Goal: Task Accomplishment & Management: Use online tool/utility

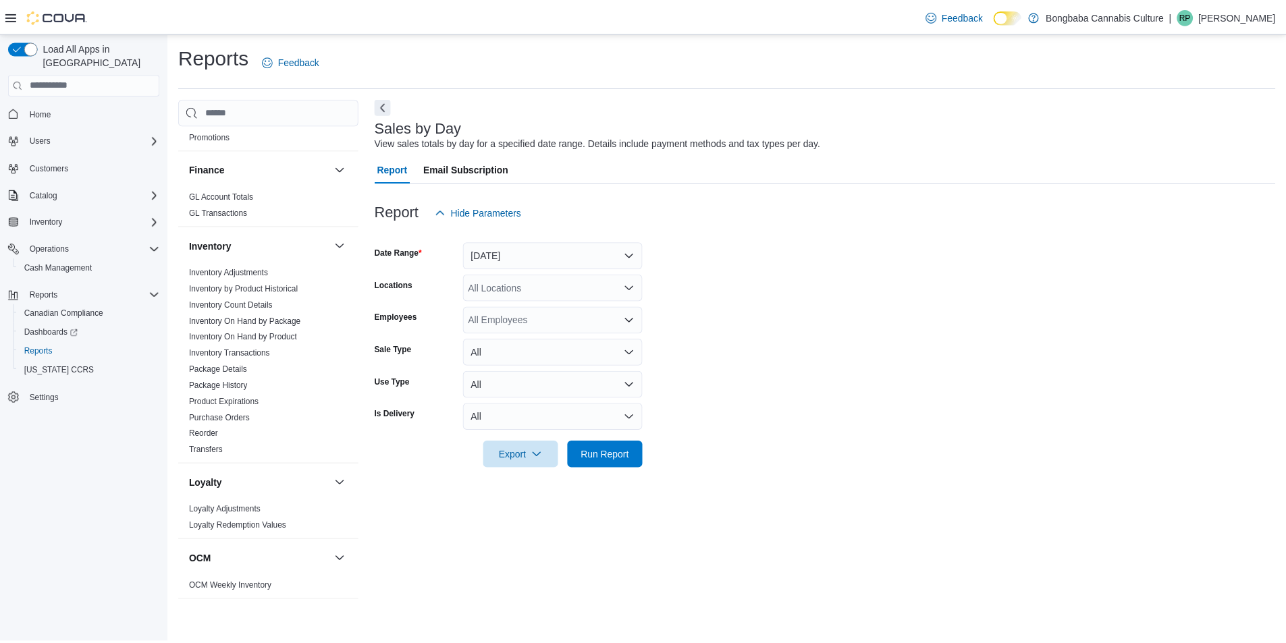
scroll to position [214, 0]
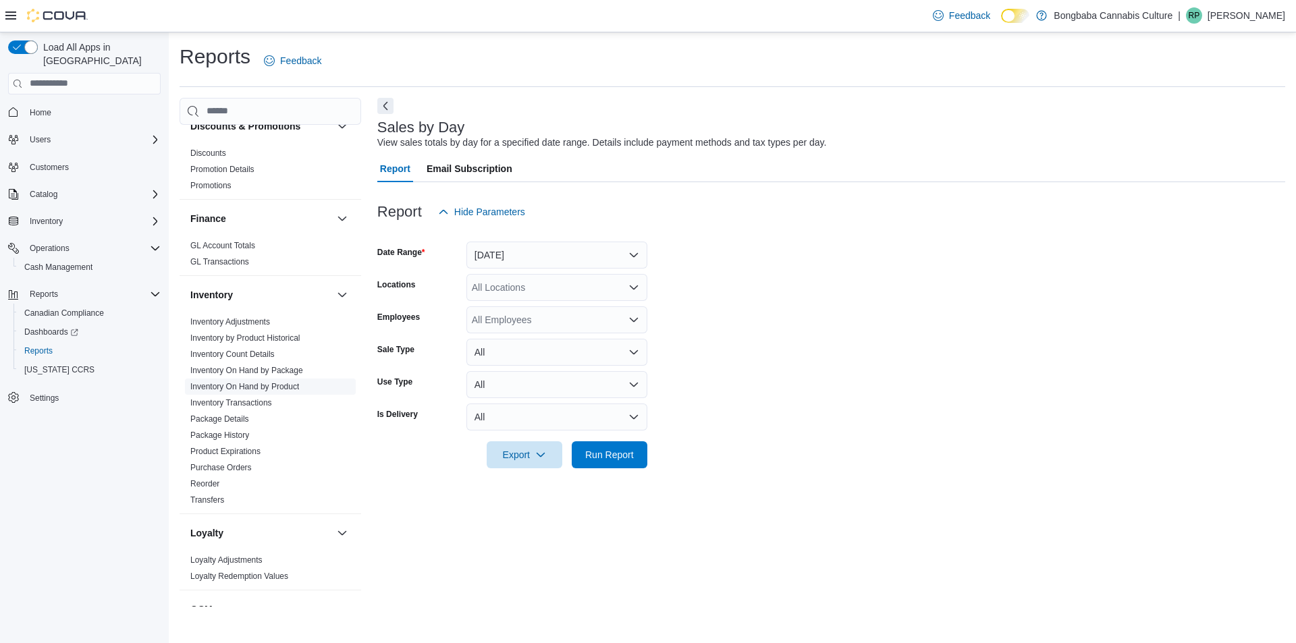
click at [247, 387] on link "Inventory On Hand by Product" at bounding box center [244, 386] width 109 height 9
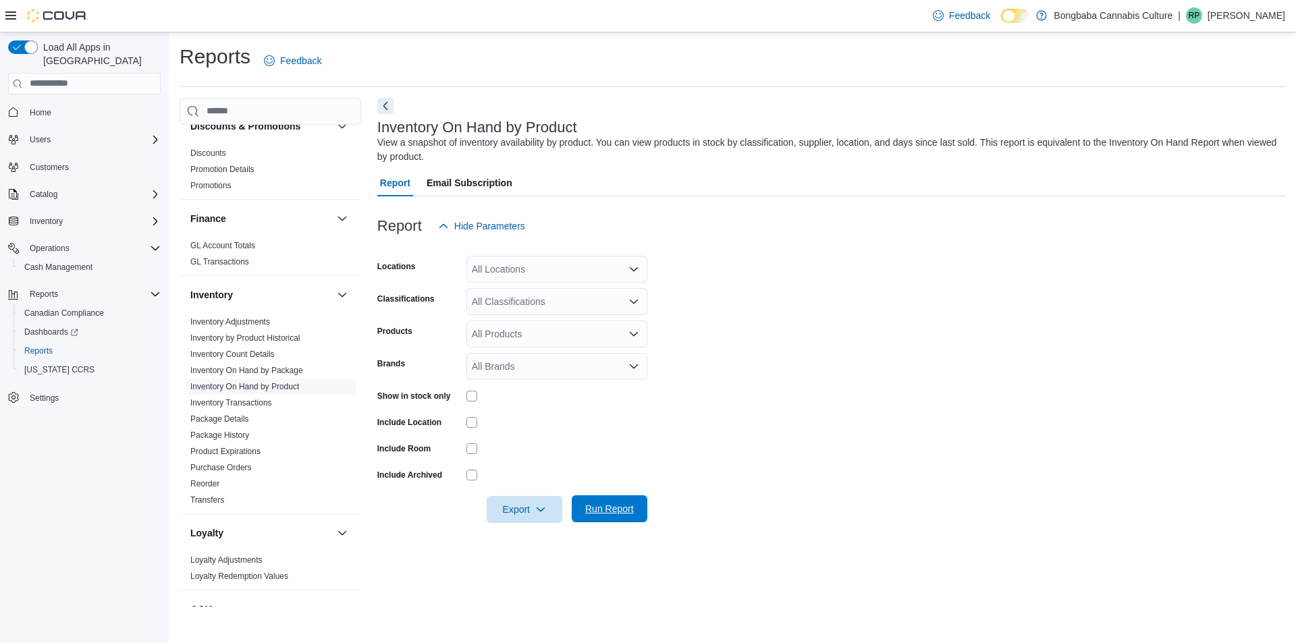
click at [605, 508] on span "Run Report" at bounding box center [609, 509] width 49 height 14
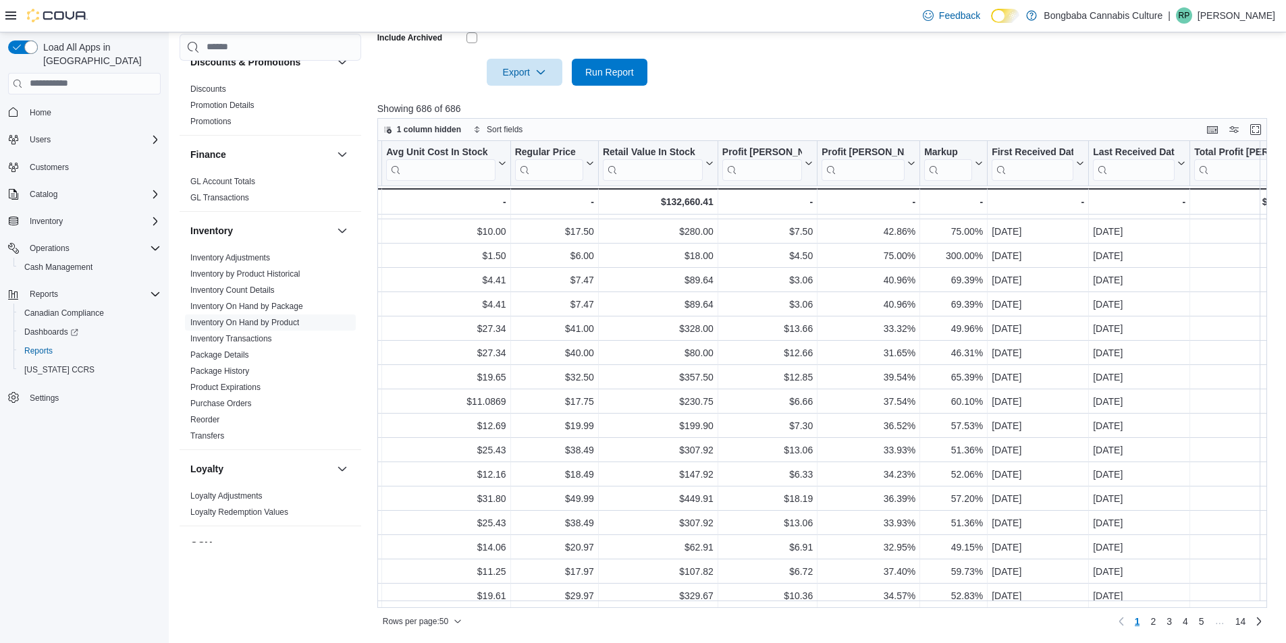
scroll to position [828, 1027]
click at [973, 169] on button "Markup" at bounding box center [951, 163] width 59 height 34
click at [968, 227] on span "Sort High-Low" at bounding box center [960, 230] width 51 height 11
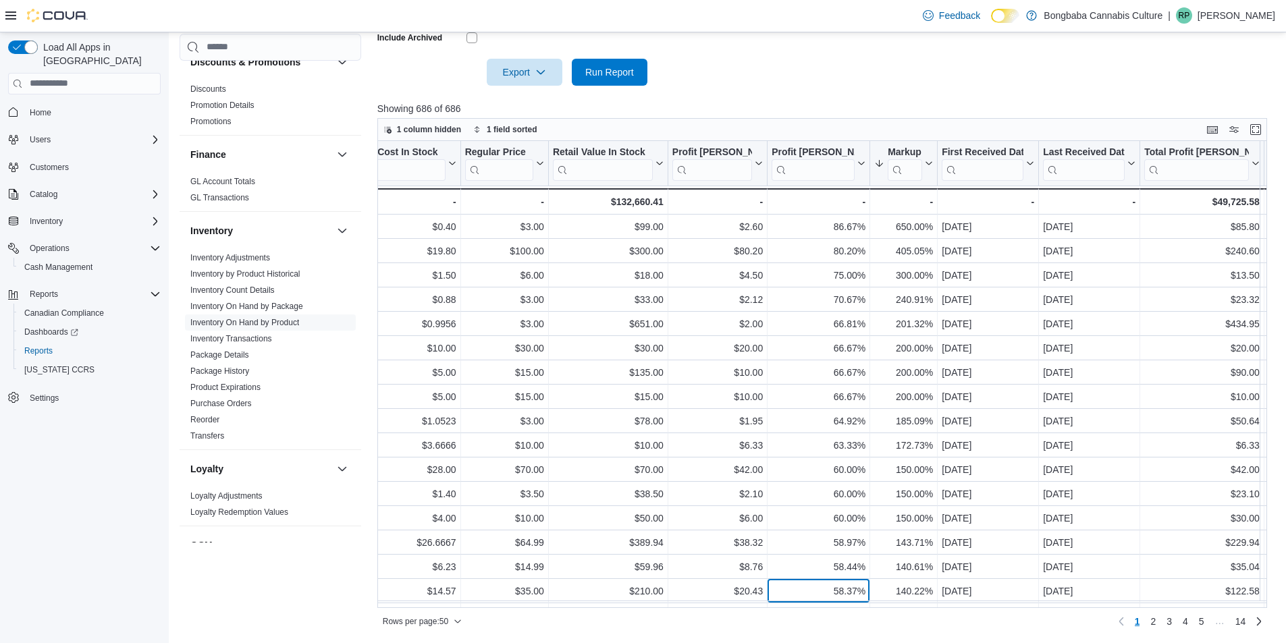
scroll to position [28, 1075]
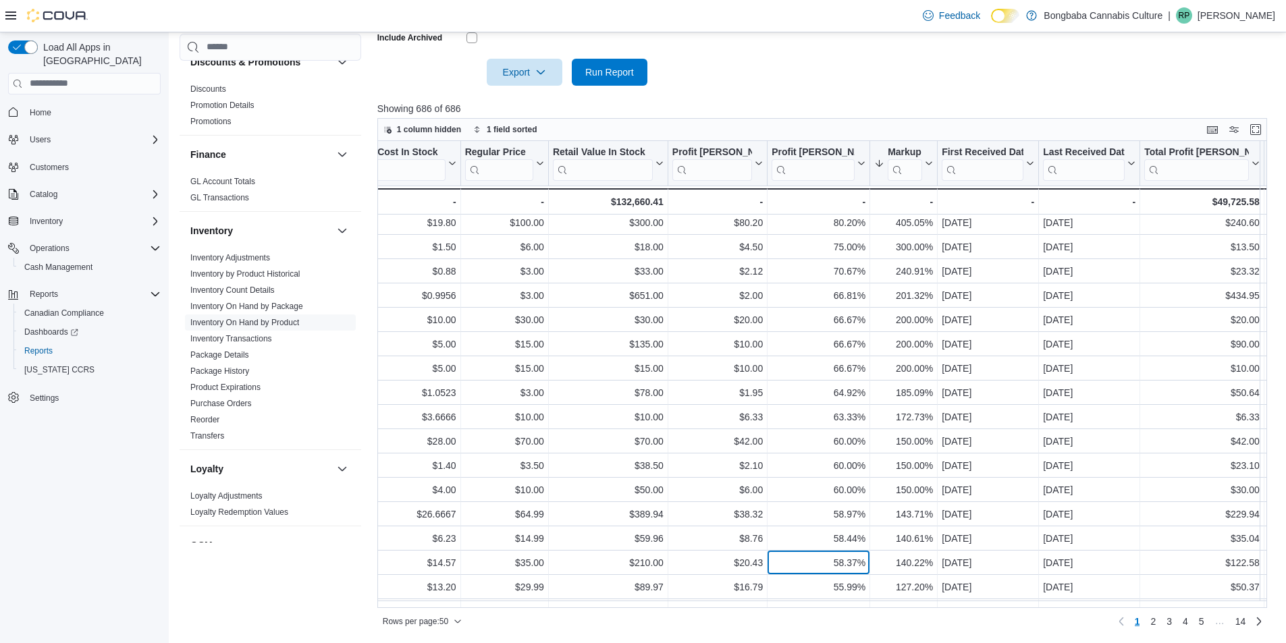
click at [793, 604] on div "Product Click to view column header actions Classification Click to view column…" at bounding box center [826, 374] width 899 height 467
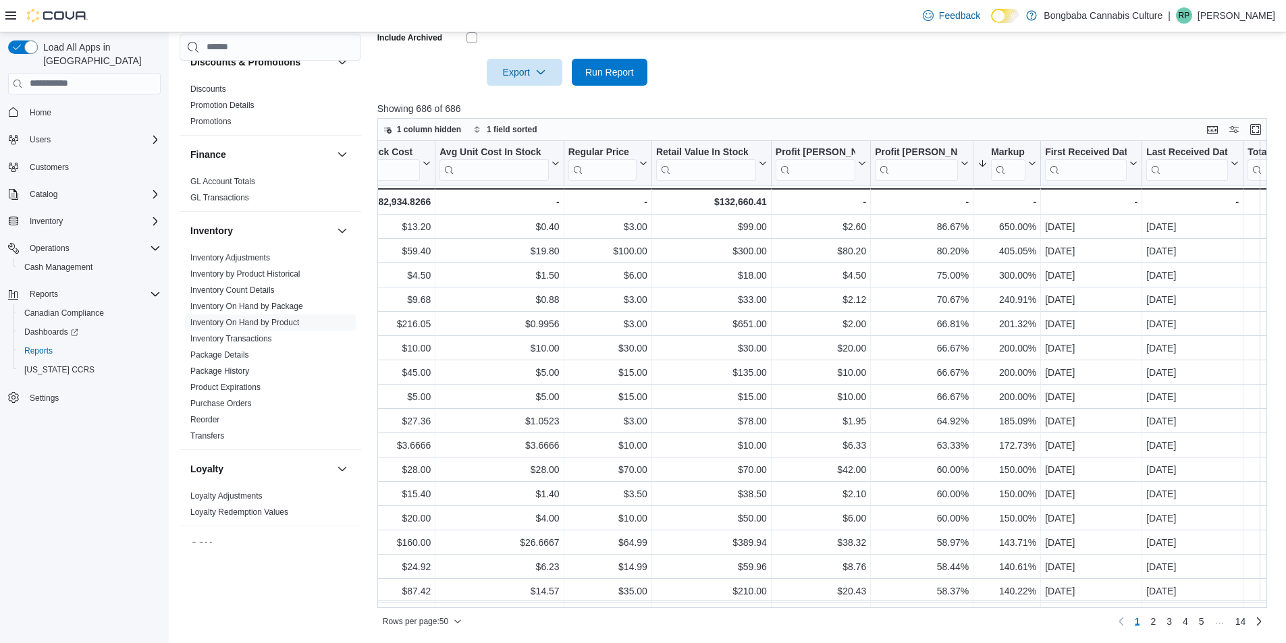
scroll to position [0, 1004]
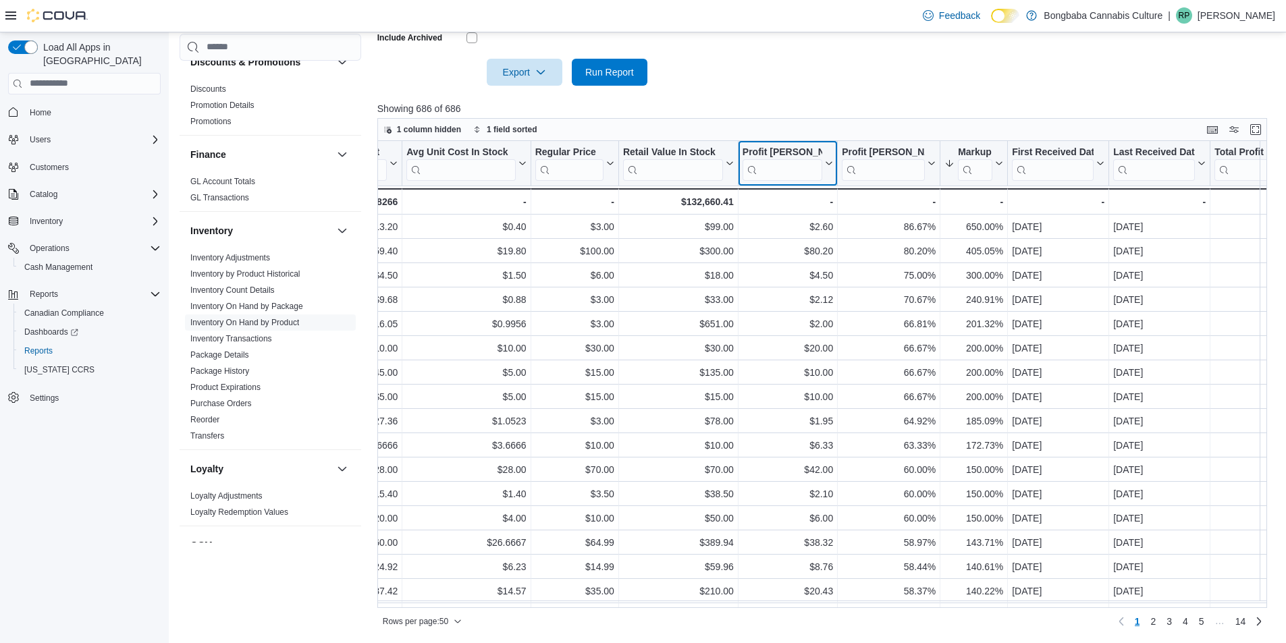
click at [829, 176] on button "Profit [PERSON_NAME] ($)" at bounding box center [788, 163] width 90 height 34
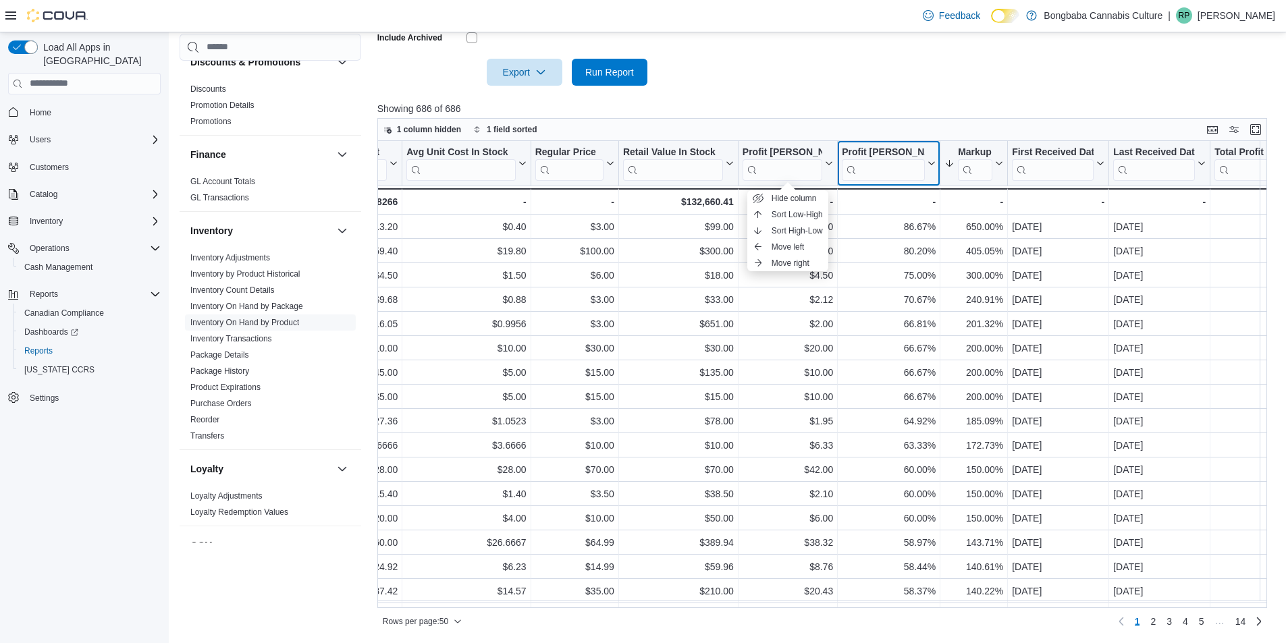
click at [932, 164] on icon at bounding box center [930, 163] width 11 height 8
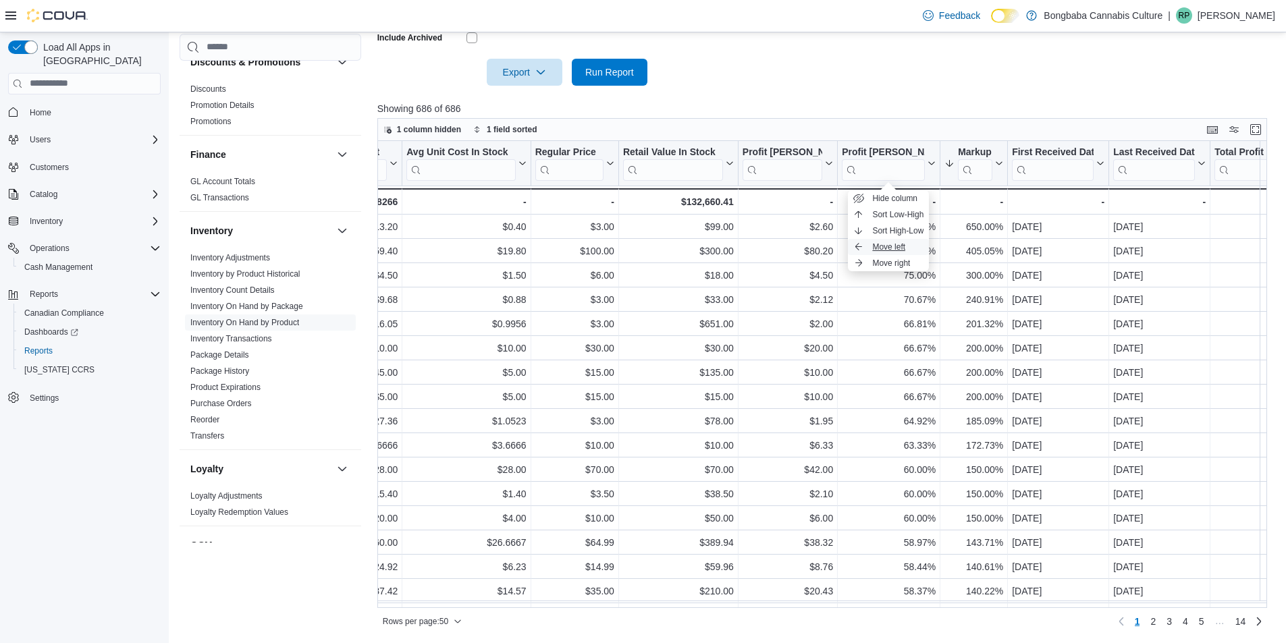
click at [865, 246] on button "Move left" at bounding box center [888, 247] width 81 height 16
click at [830, 171] on button "Profit [PERSON_NAME] (%)" at bounding box center [790, 163] width 94 height 34
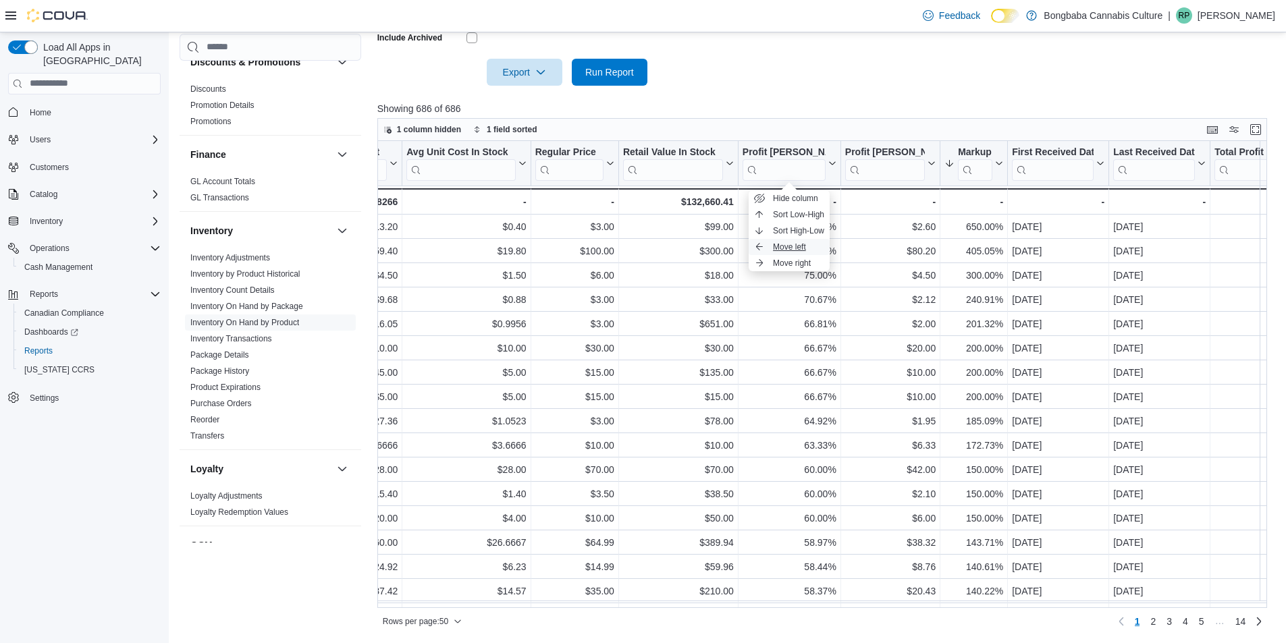
click at [795, 248] on span "Move left" at bounding box center [789, 247] width 33 height 11
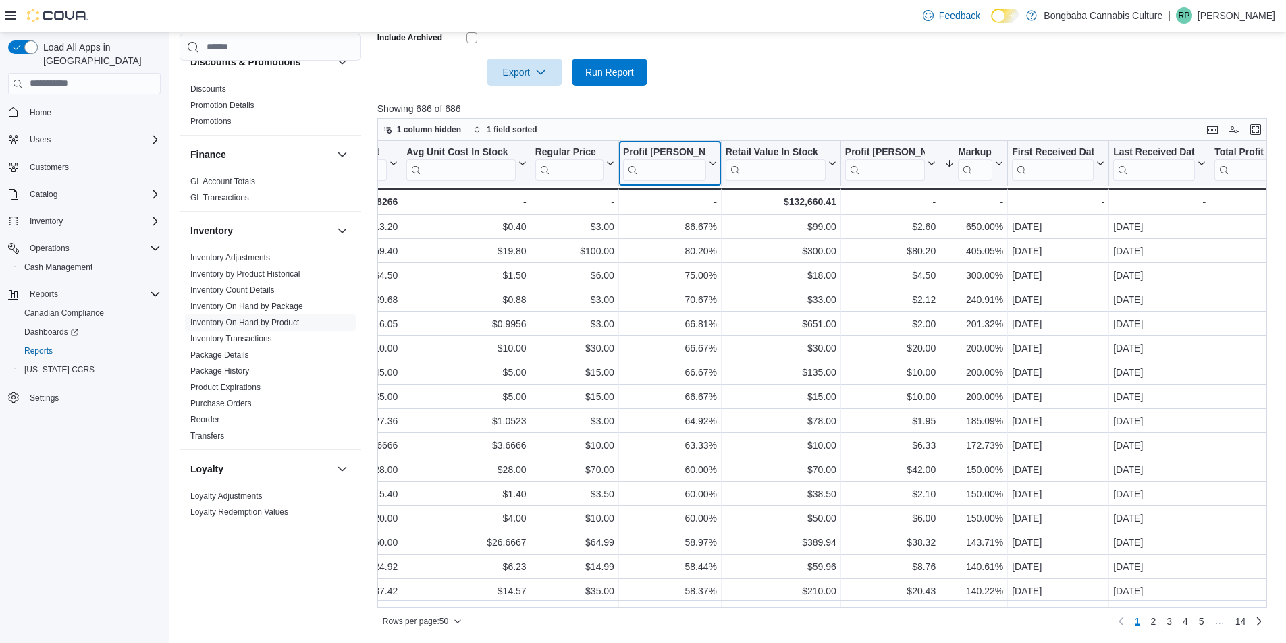
click at [714, 167] on icon at bounding box center [711, 163] width 11 height 8
click at [671, 244] on span "Move left" at bounding box center [669, 247] width 33 height 11
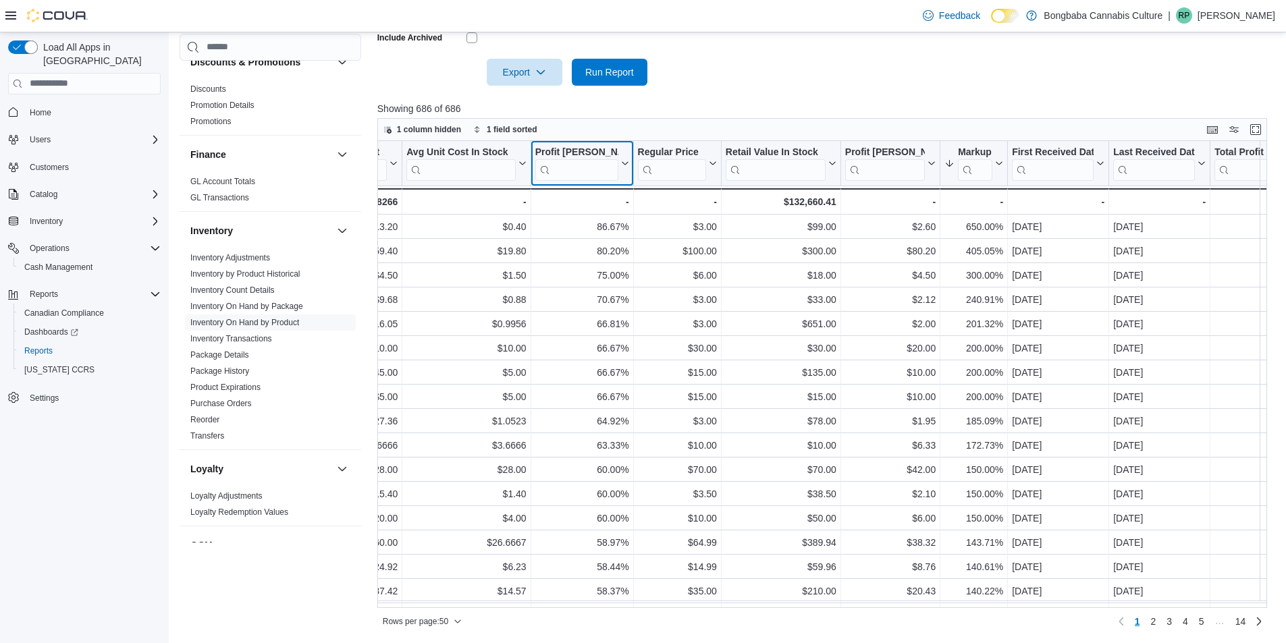
click at [626, 168] on button "Profit [PERSON_NAME] (%)" at bounding box center [582, 163] width 94 height 34
click at [587, 244] on span "Move left" at bounding box center [582, 247] width 33 height 11
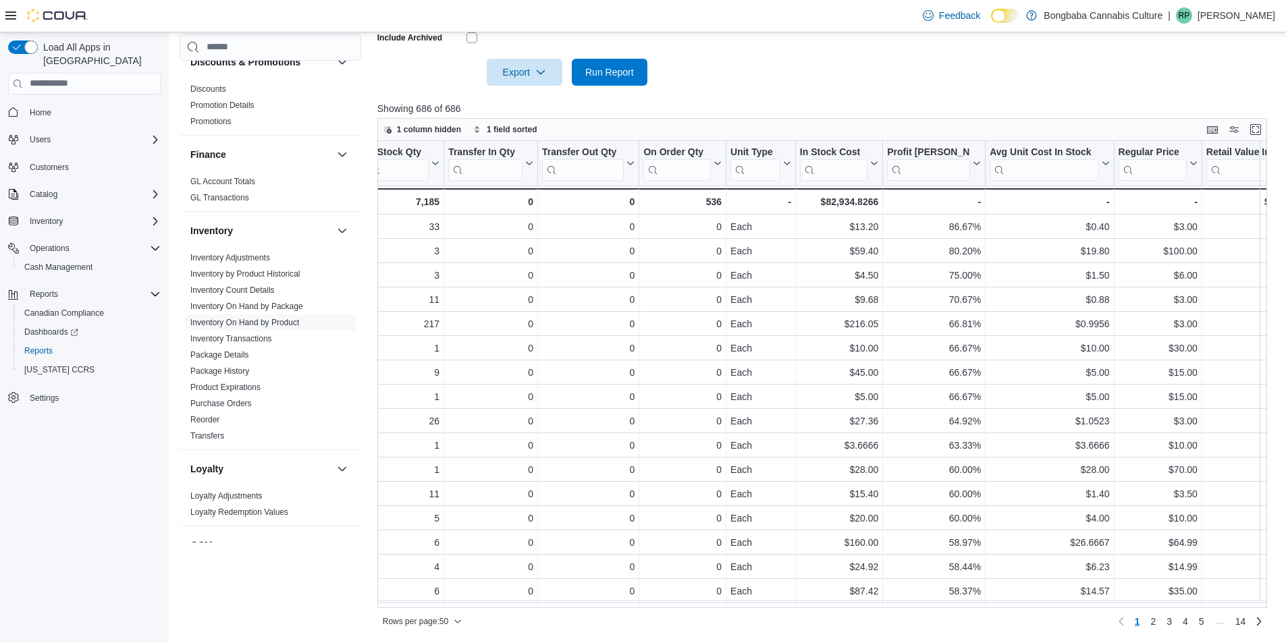
scroll to position [0, 379]
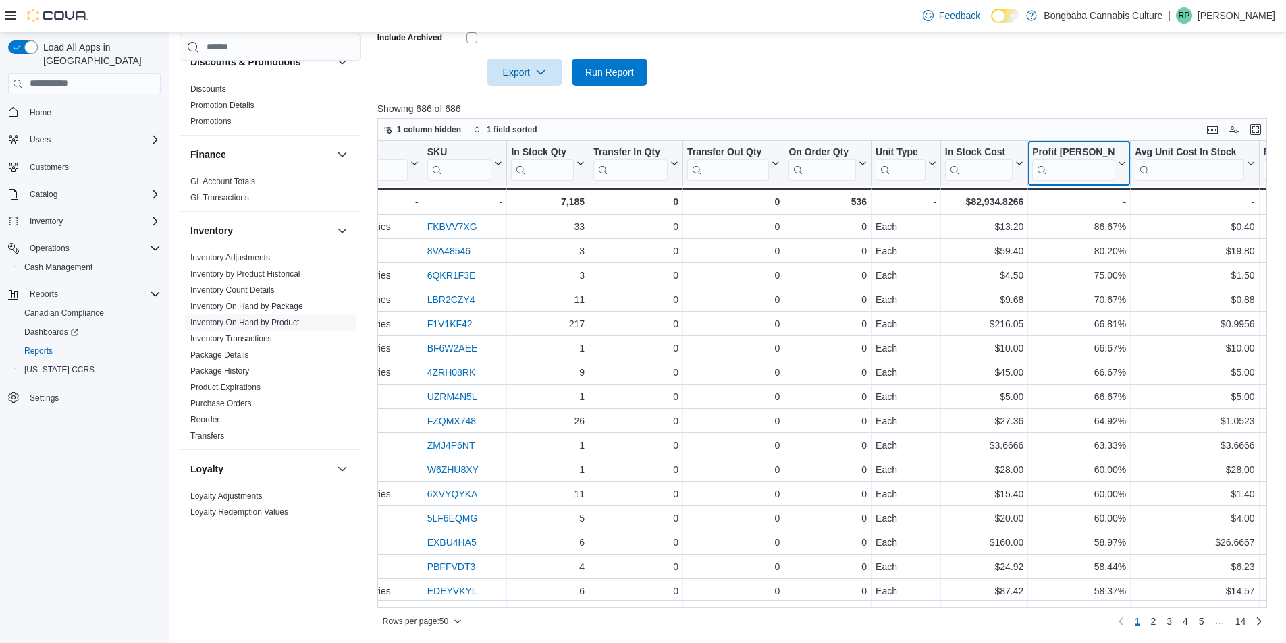
click at [1120, 167] on icon at bounding box center [1120, 163] width 11 height 8
click at [1063, 251] on span "Move left" at bounding box center [1079, 247] width 33 height 11
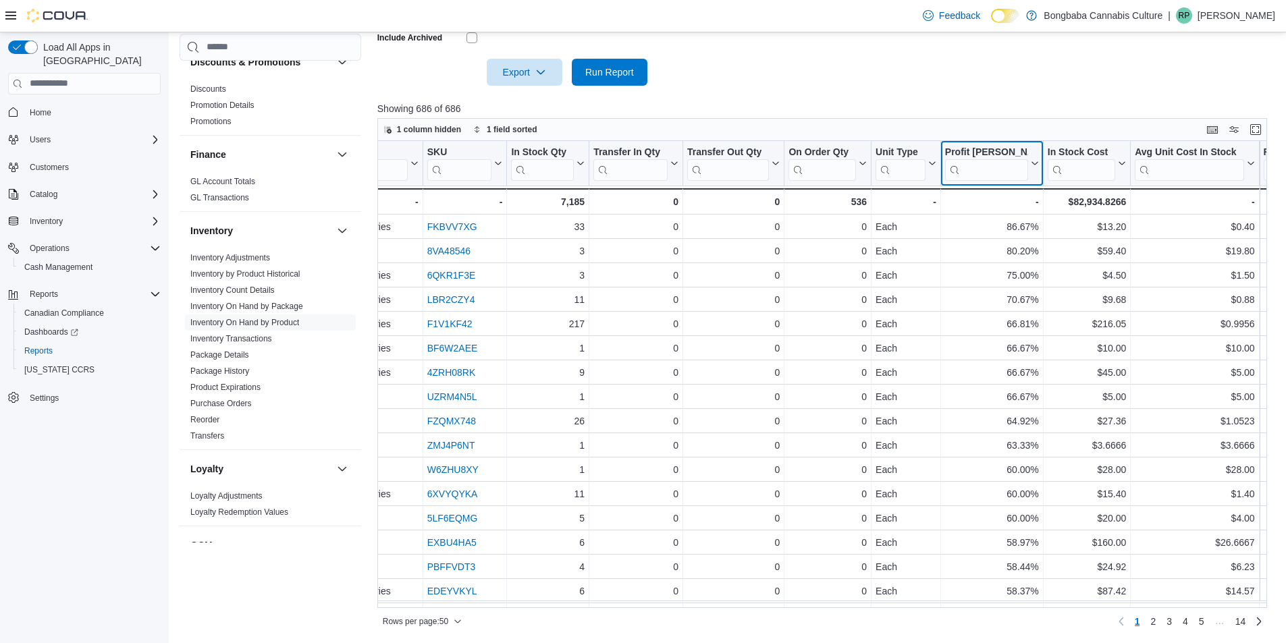
click at [1032, 162] on icon at bounding box center [1034, 162] width 6 height 3
click at [986, 249] on span "Move left" at bounding box center [991, 247] width 33 height 11
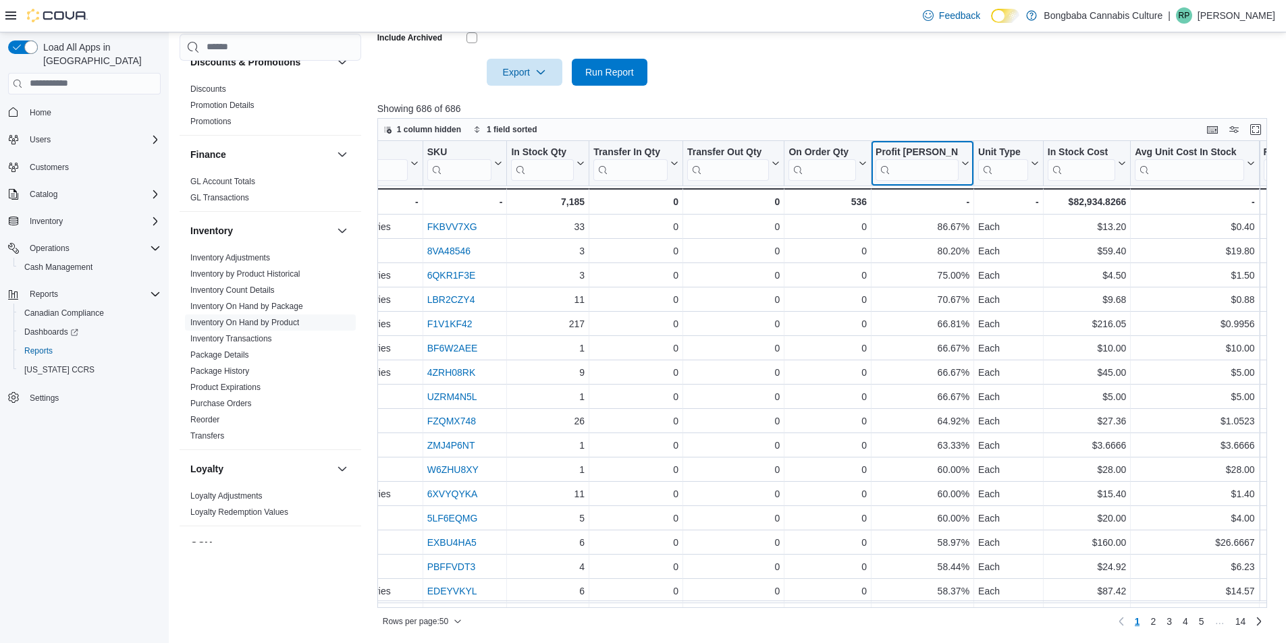
click at [967, 167] on icon at bounding box center [964, 163] width 11 height 8
click at [923, 240] on button "Move left" at bounding box center [922, 247] width 81 height 16
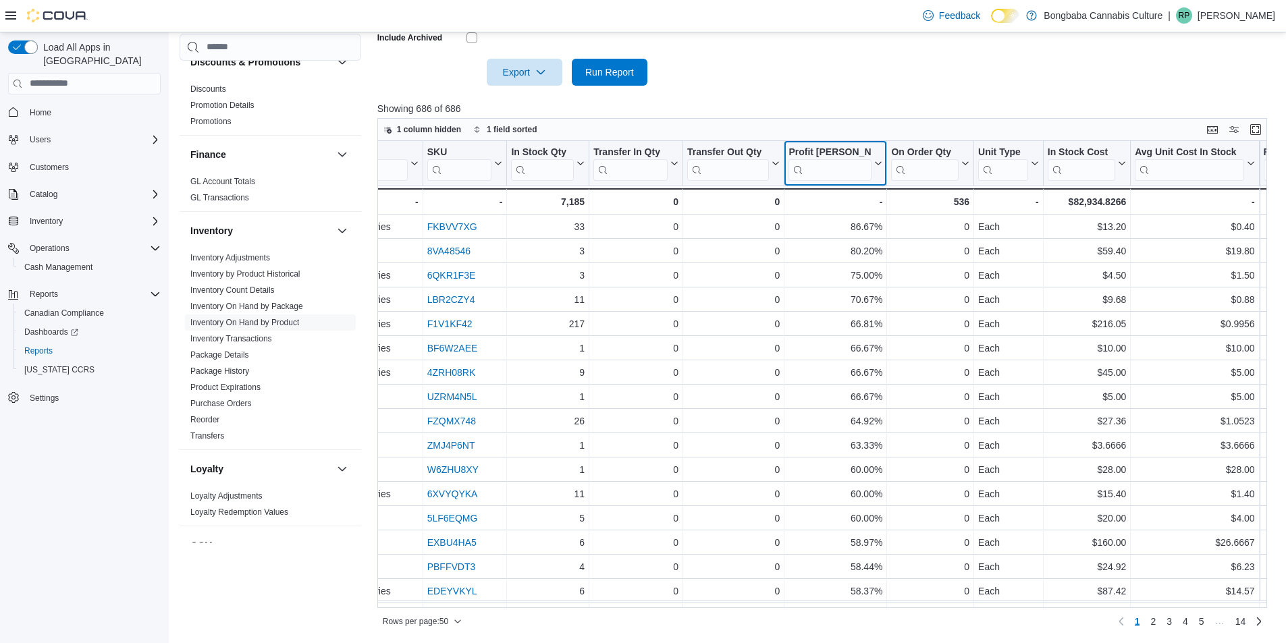
click at [880, 167] on icon at bounding box center [876, 163] width 11 height 8
click at [827, 242] on span "Move left" at bounding box center [835, 247] width 33 height 11
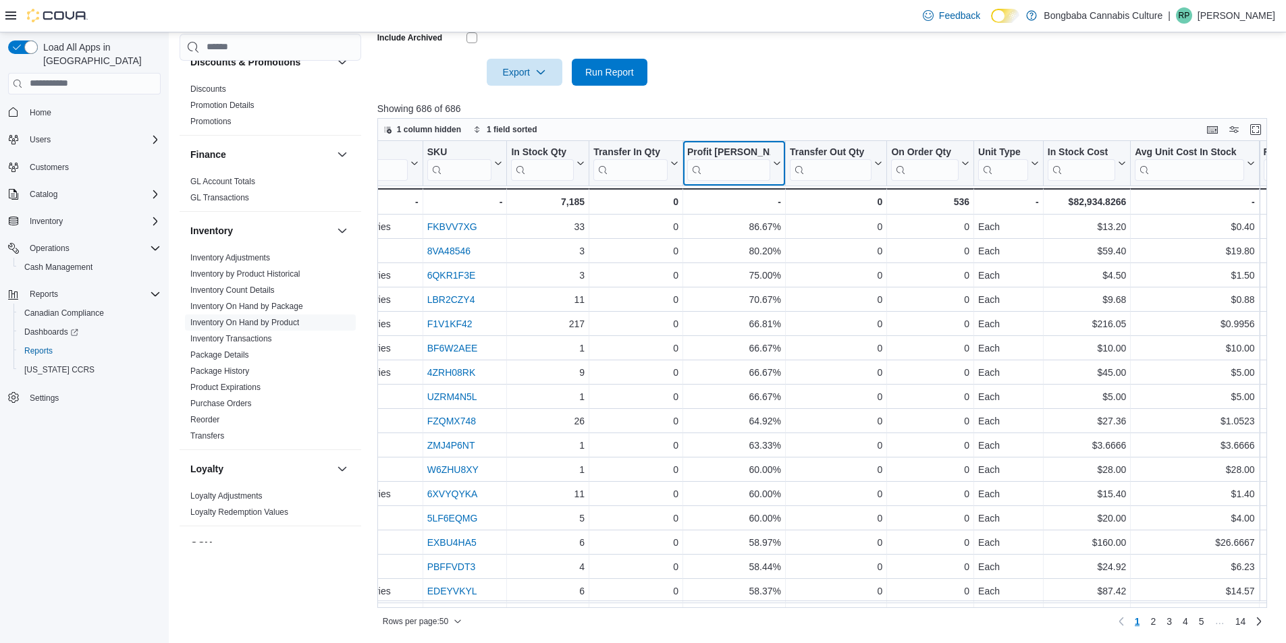
click at [778, 168] on button "Profit [PERSON_NAME] (%)" at bounding box center [734, 163] width 94 height 34
click at [726, 244] on span "Move left" at bounding box center [734, 247] width 33 height 11
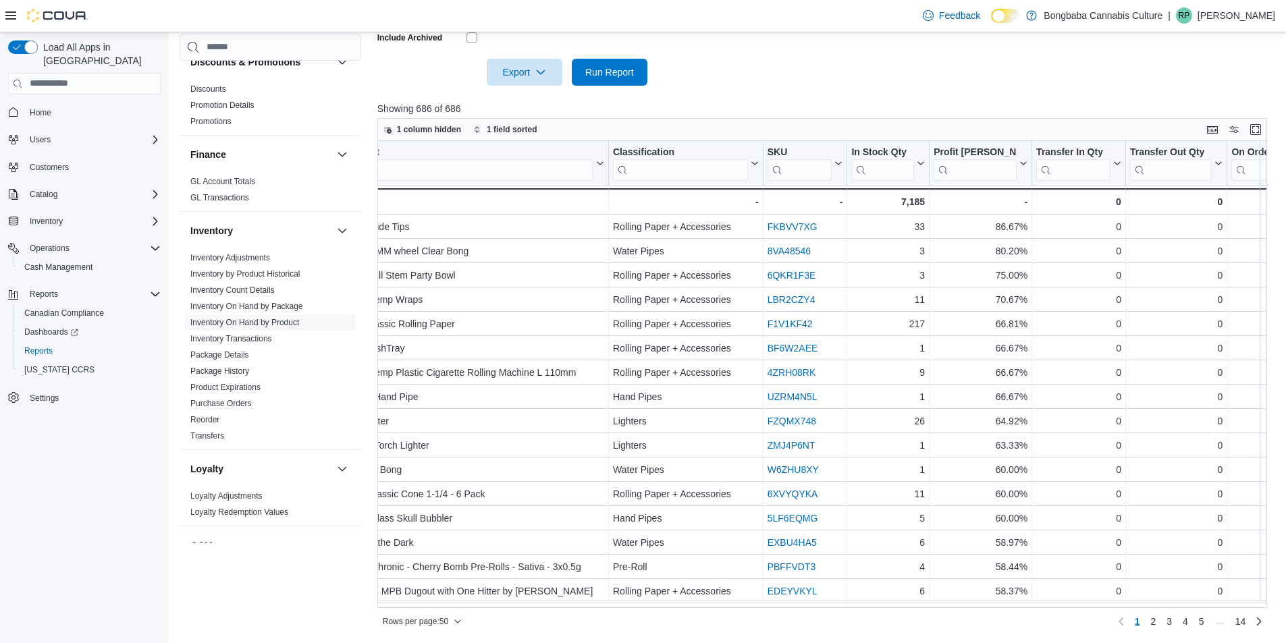
scroll to position [0, 0]
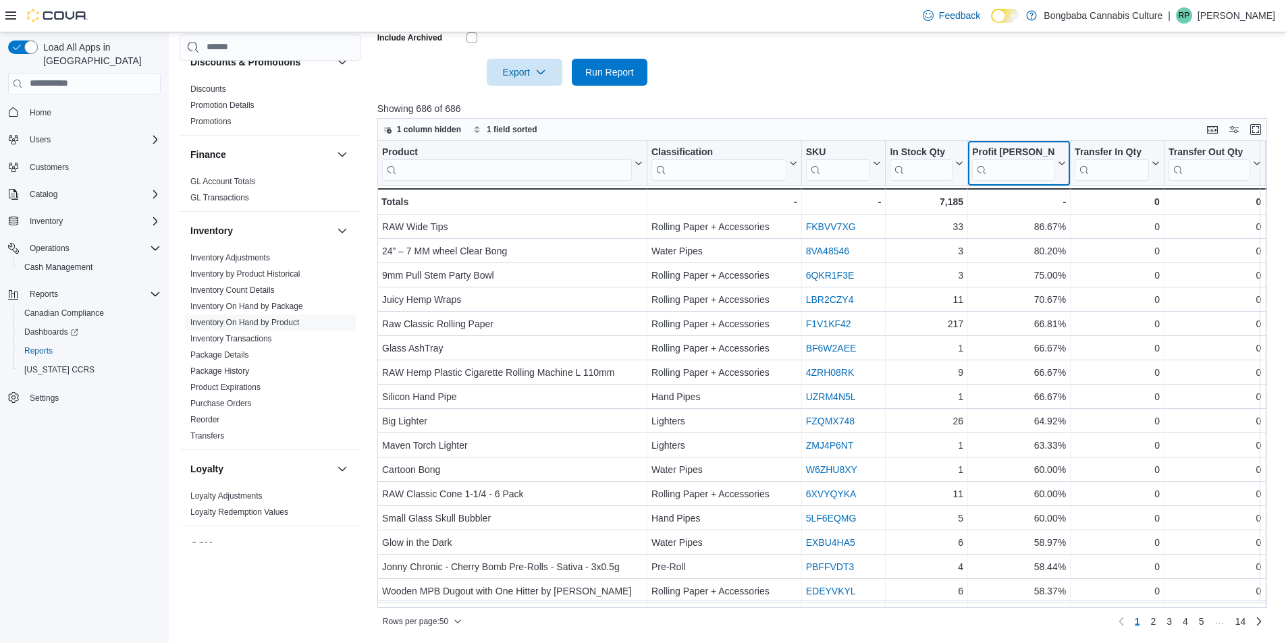
click at [1060, 163] on icon at bounding box center [1061, 162] width 6 height 3
click at [1020, 244] on span "Move left" at bounding box center [1018, 247] width 33 height 11
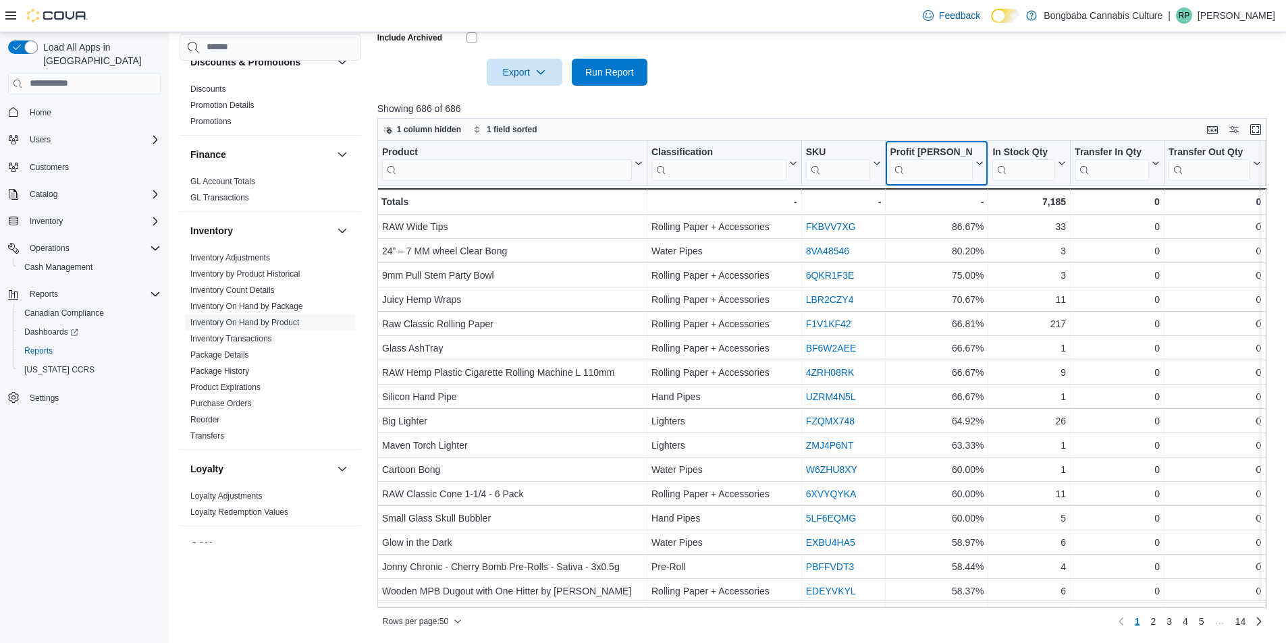
click at [978, 158] on button "Profit [PERSON_NAME] (%)" at bounding box center [937, 163] width 94 height 34
click at [943, 218] on span "Sort Low-High" at bounding box center [946, 214] width 51 height 11
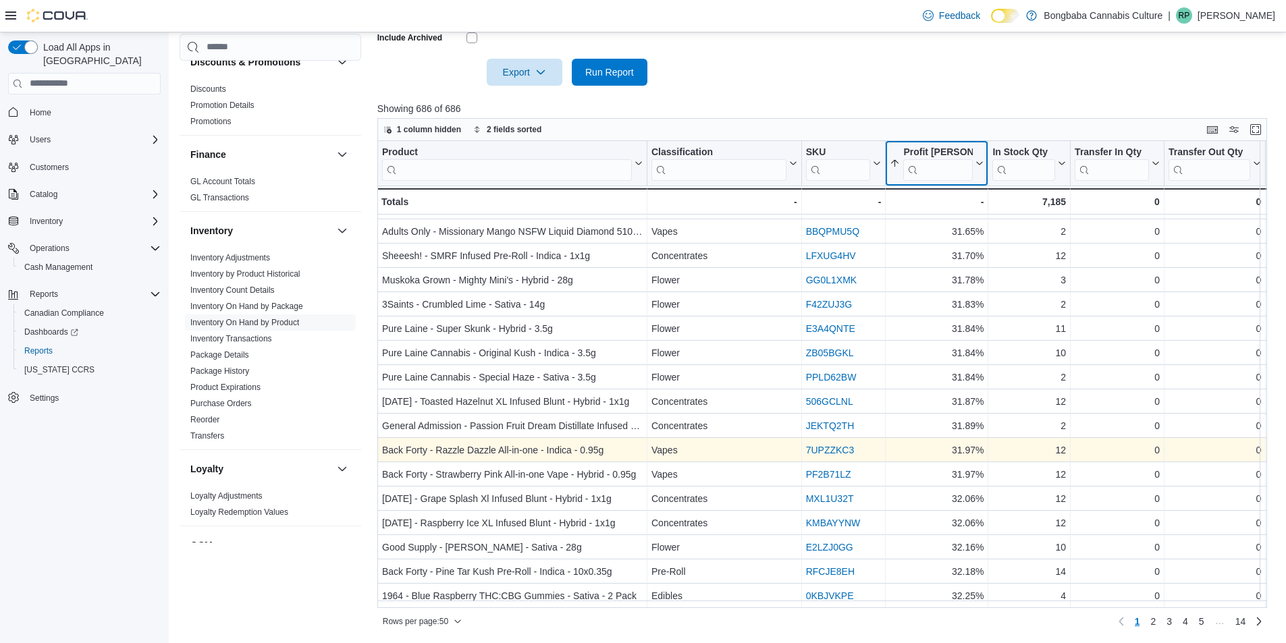
scroll to position [828, 0]
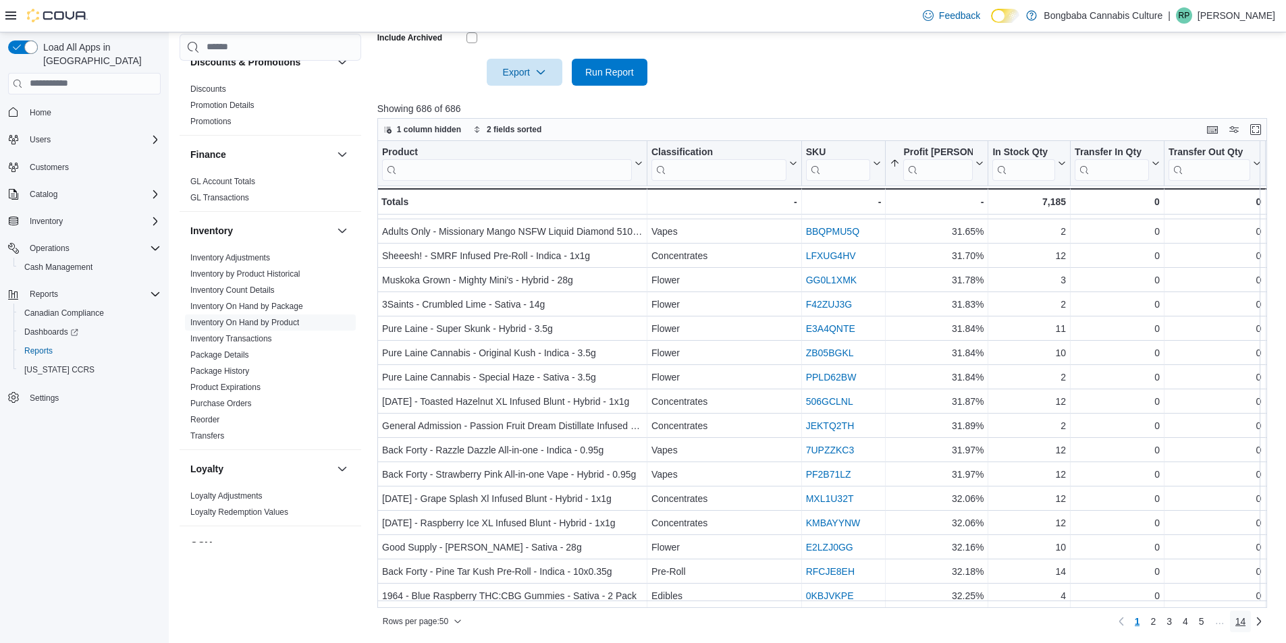
click at [1244, 626] on span "14" at bounding box center [1240, 622] width 11 height 14
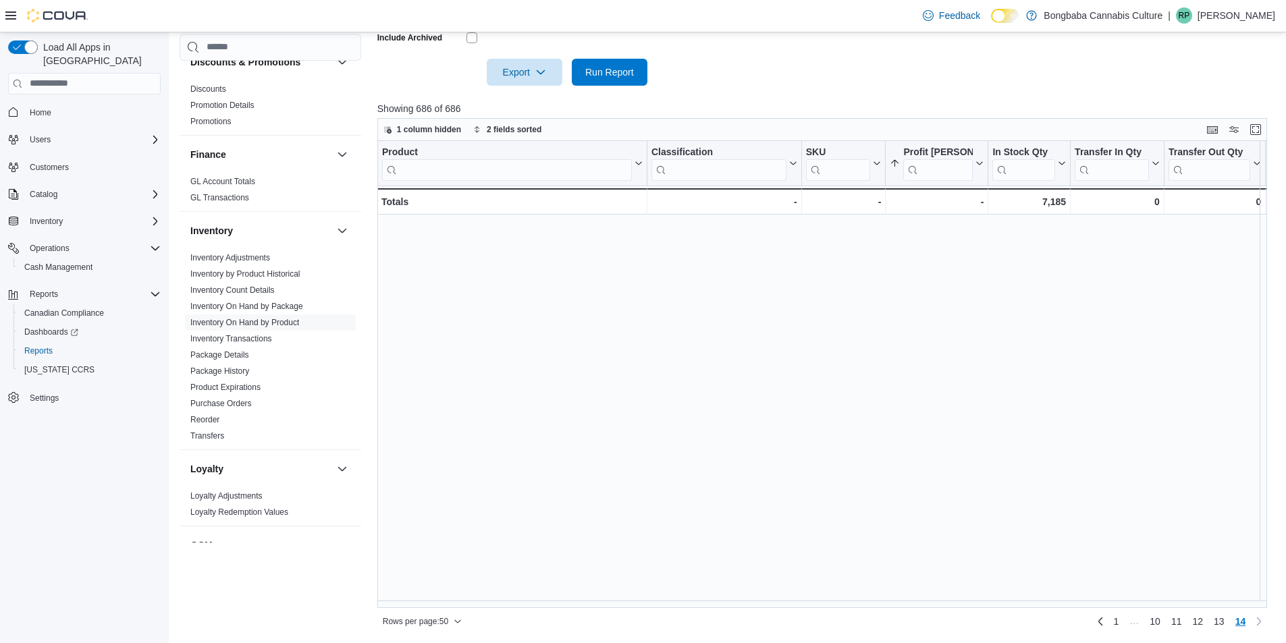
scroll to position [0, 0]
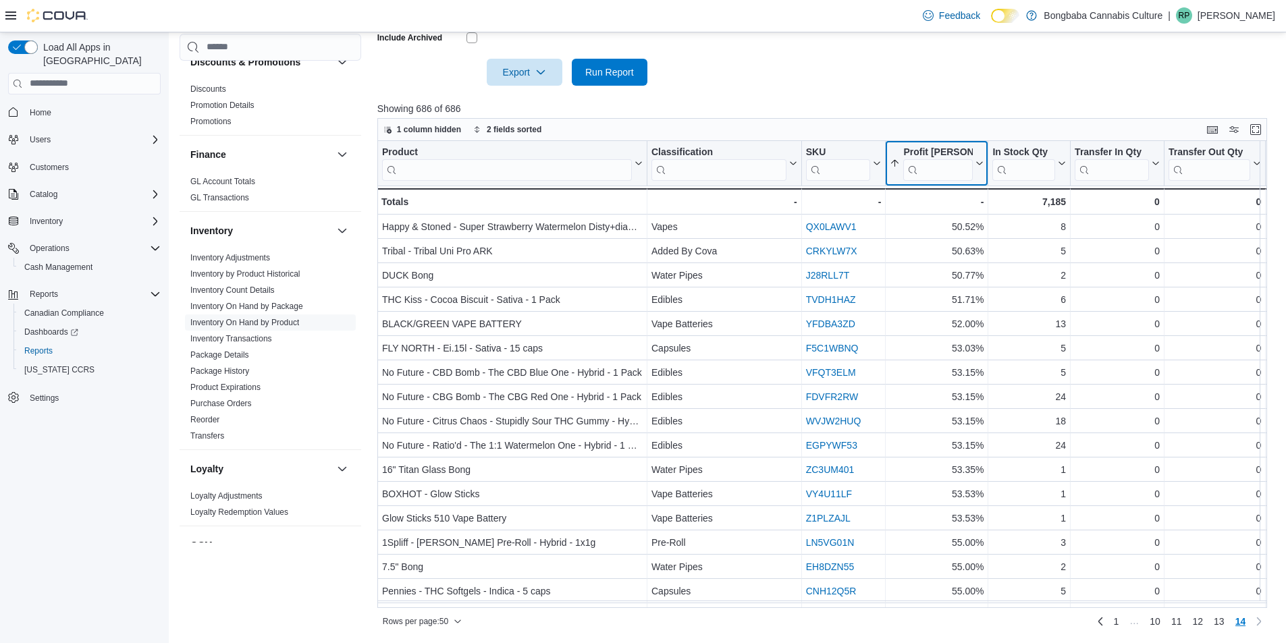
click at [974, 163] on icon at bounding box center [978, 163] width 11 height 8
click at [931, 234] on span "Sort High-Low" at bounding box center [946, 230] width 51 height 11
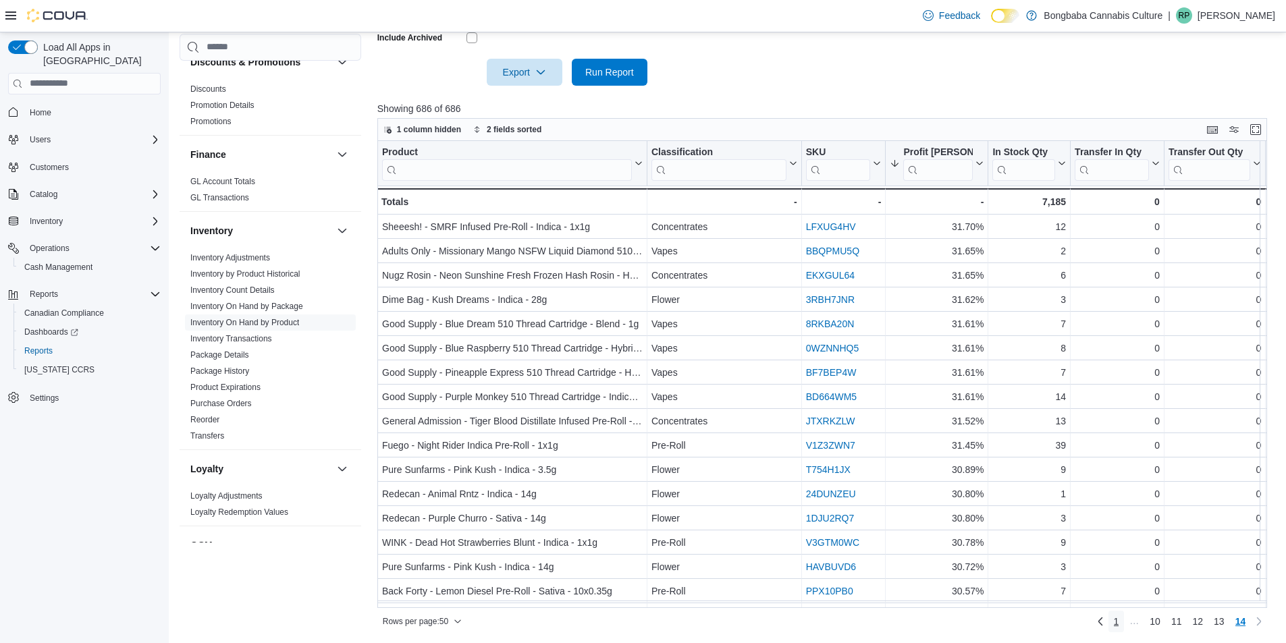
click at [1119, 622] on span "1" at bounding box center [1116, 622] width 5 height 14
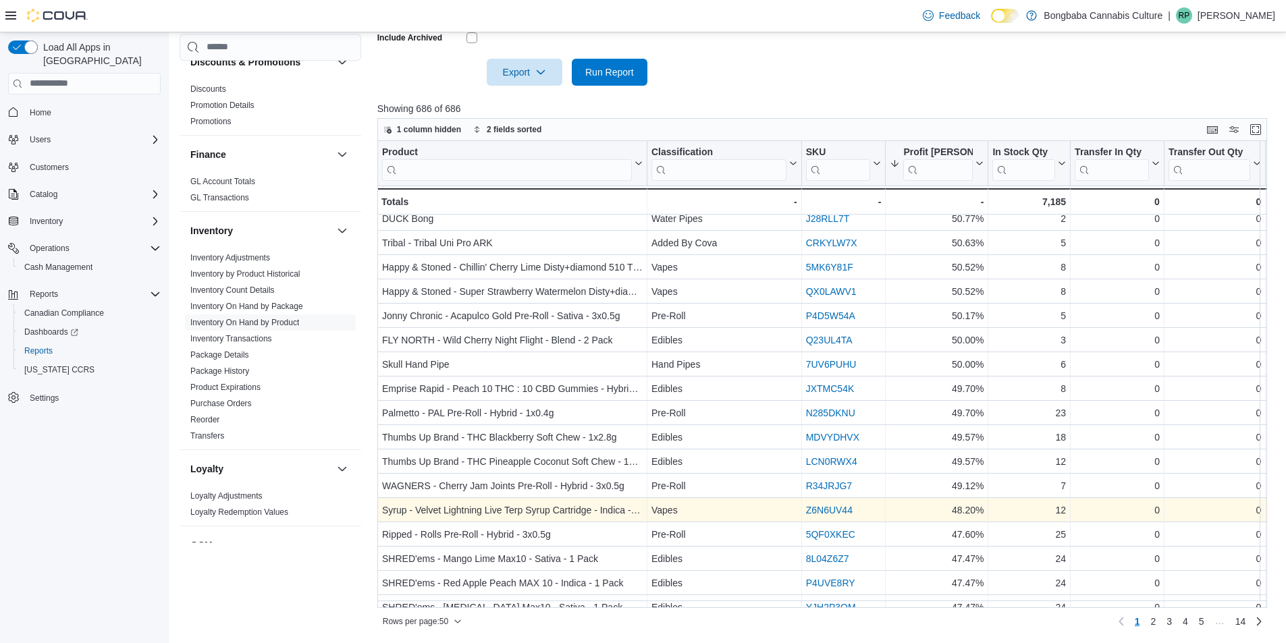
scroll to position [828, 0]
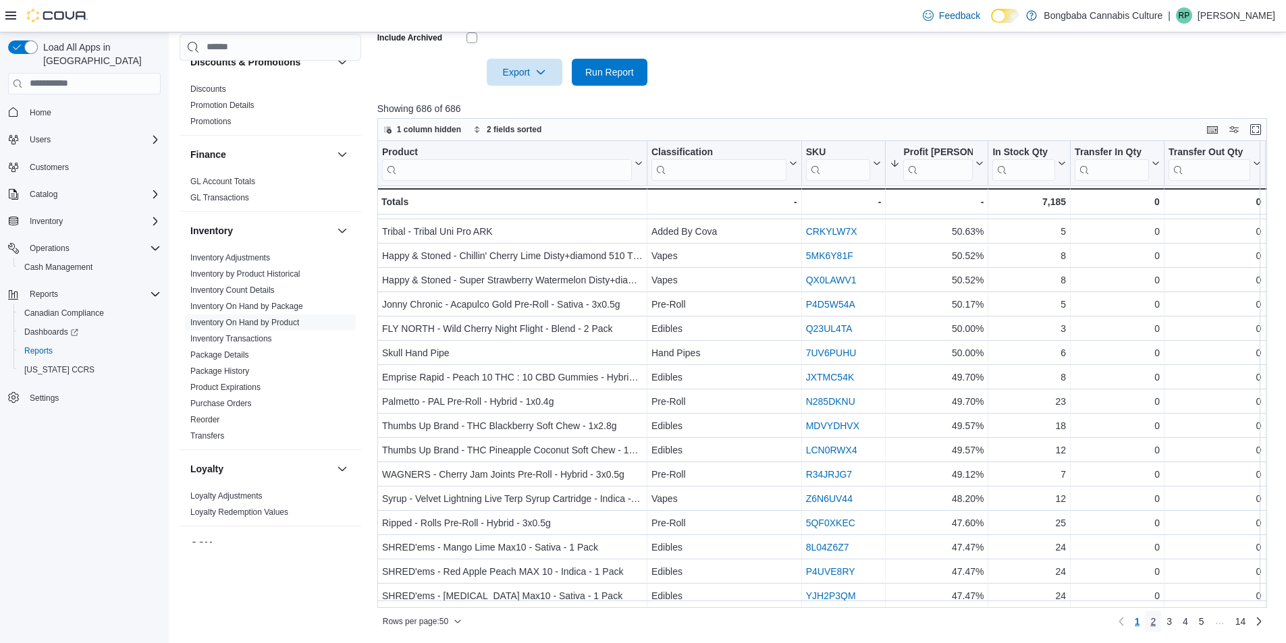
click at [1156, 620] on span "2" at bounding box center [1152, 622] width 5 height 14
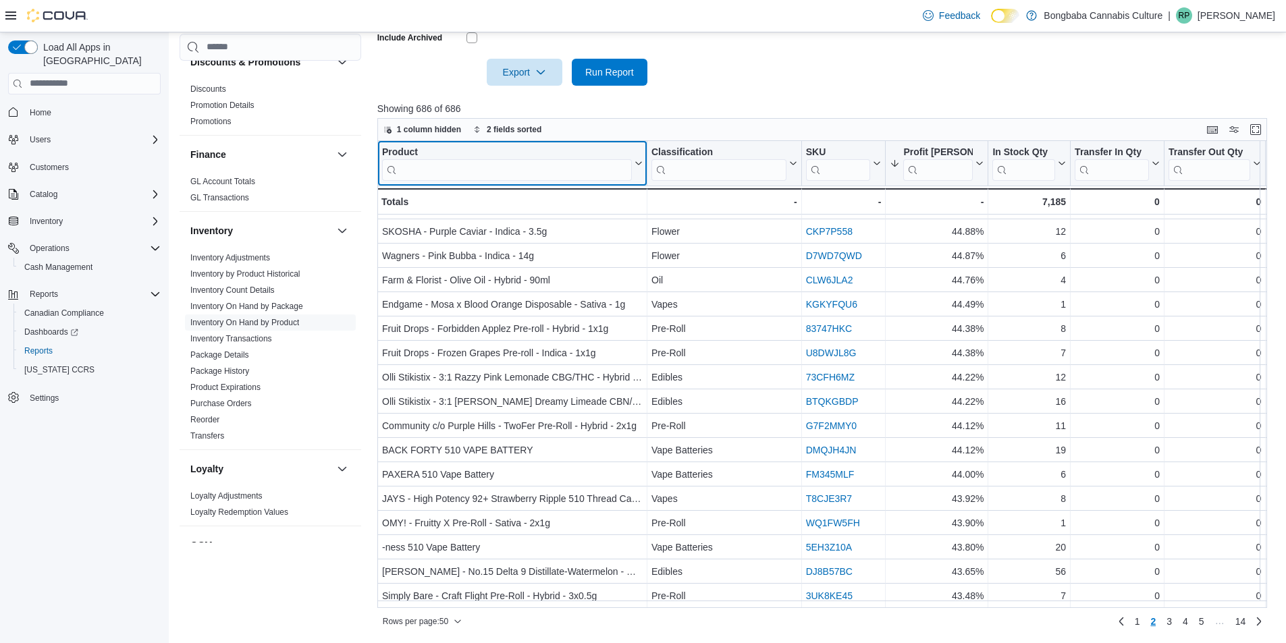
click at [451, 174] on input "search" at bounding box center [507, 170] width 250 height 22
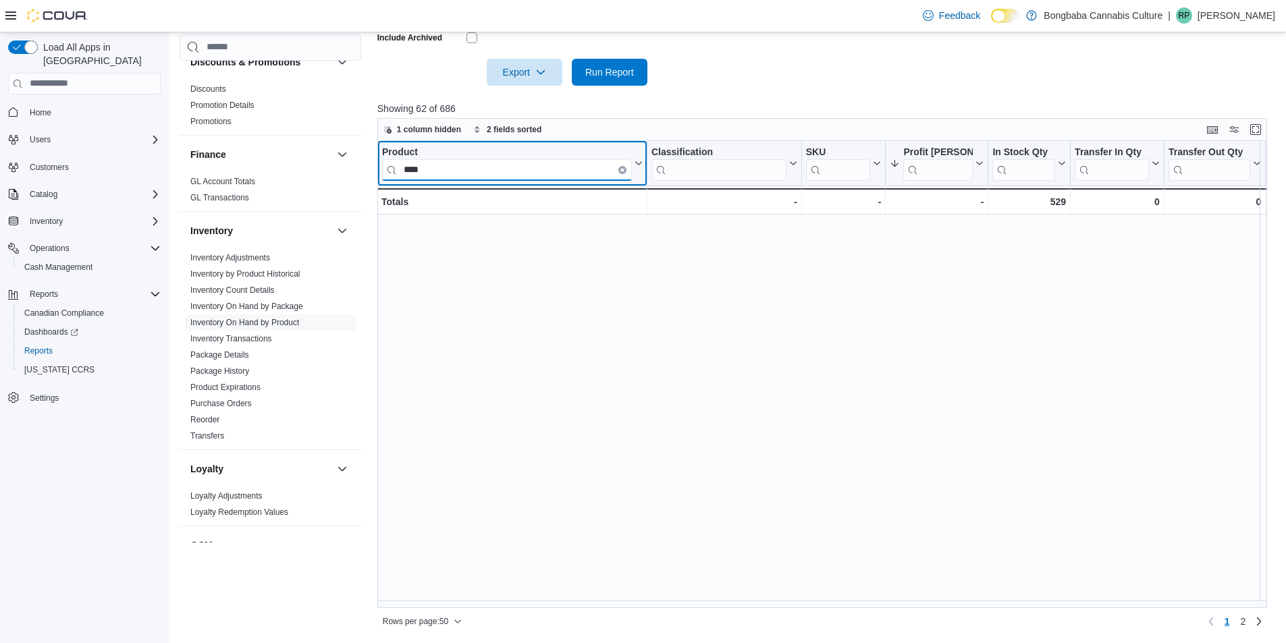
scroll to position [0, 0]
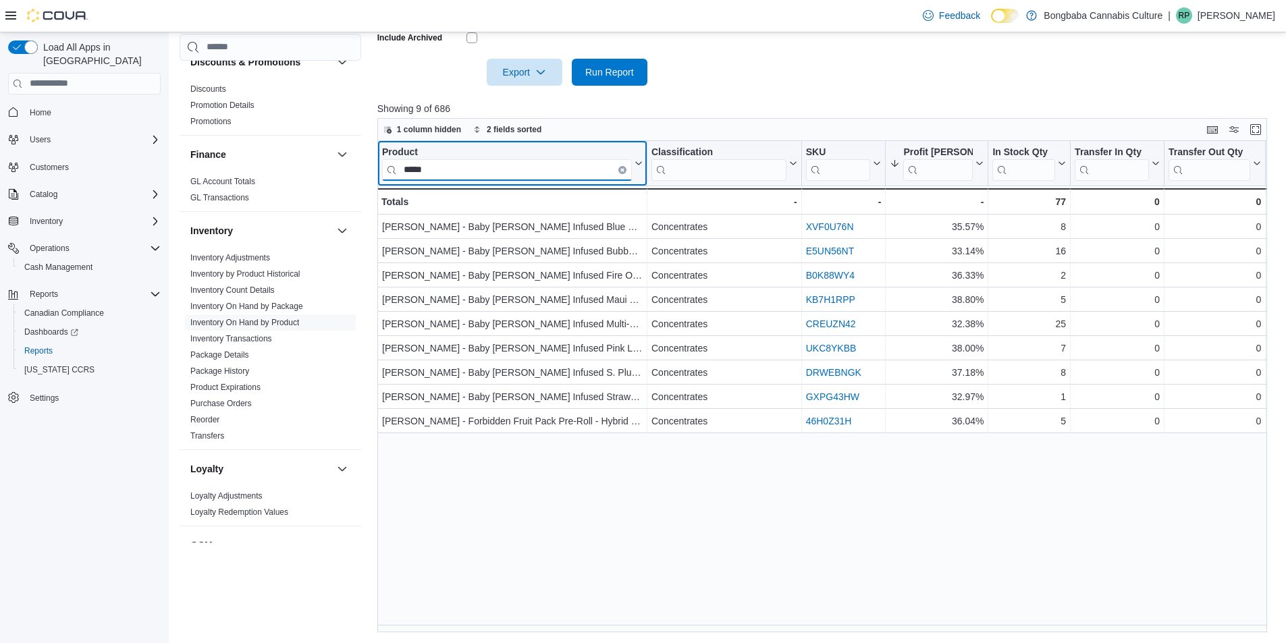
type input "******"
